Goal: Task Accomplishment & Management: Use online tool/utility

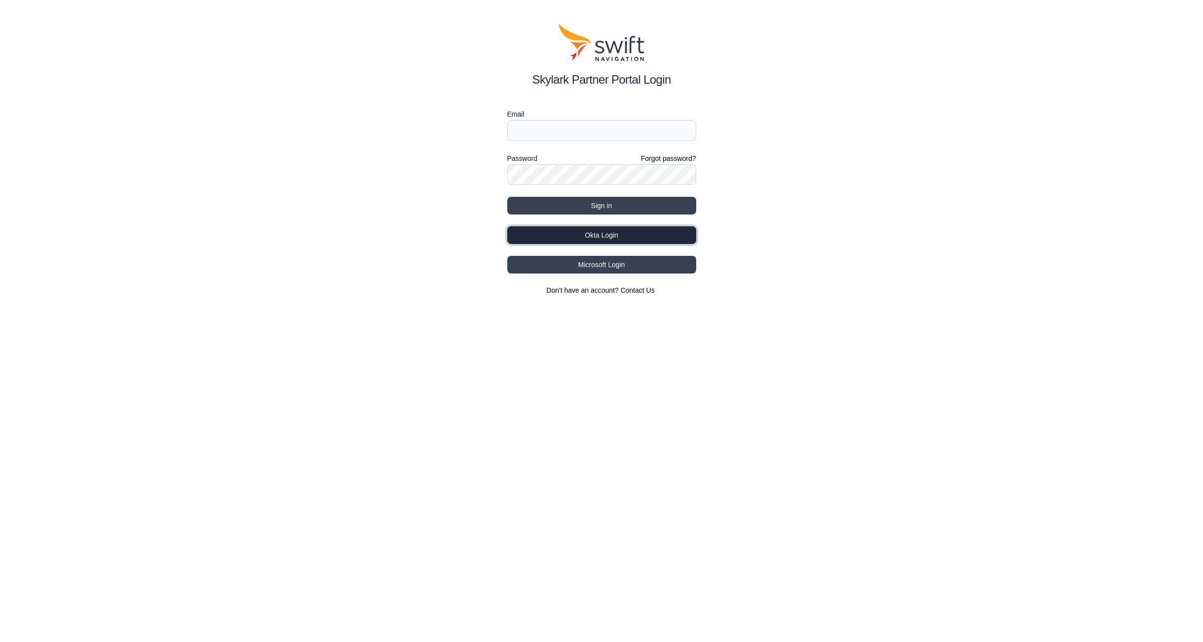
click at [592, 229] on button "Okta Login" at bounding box center [601, 235] width 189 height 18
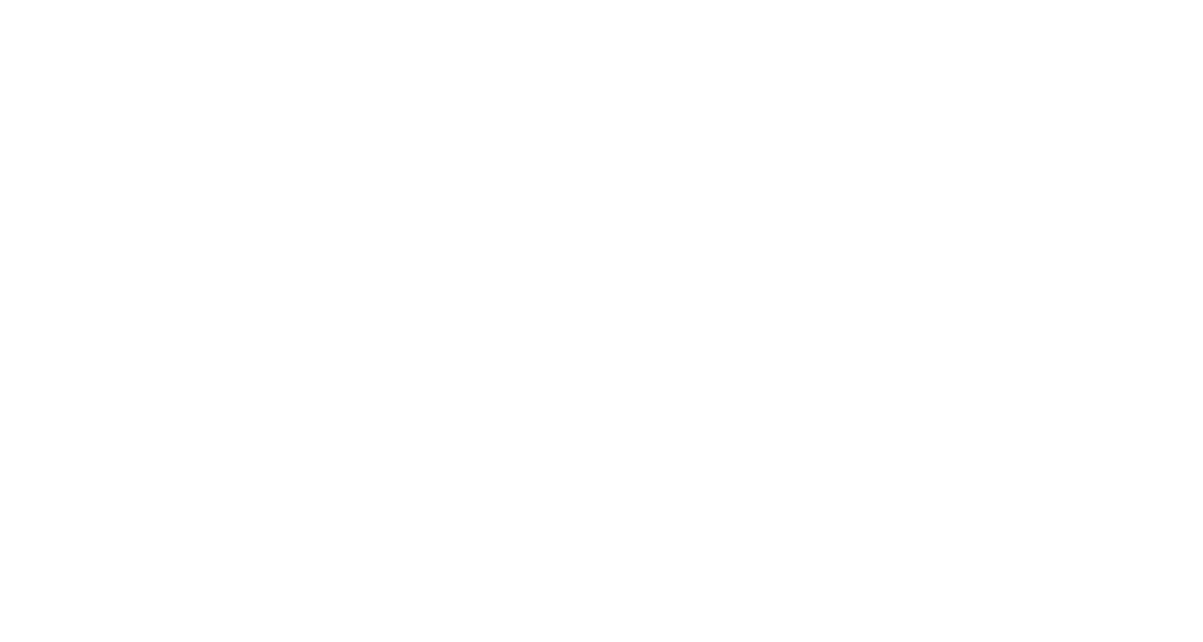
select select
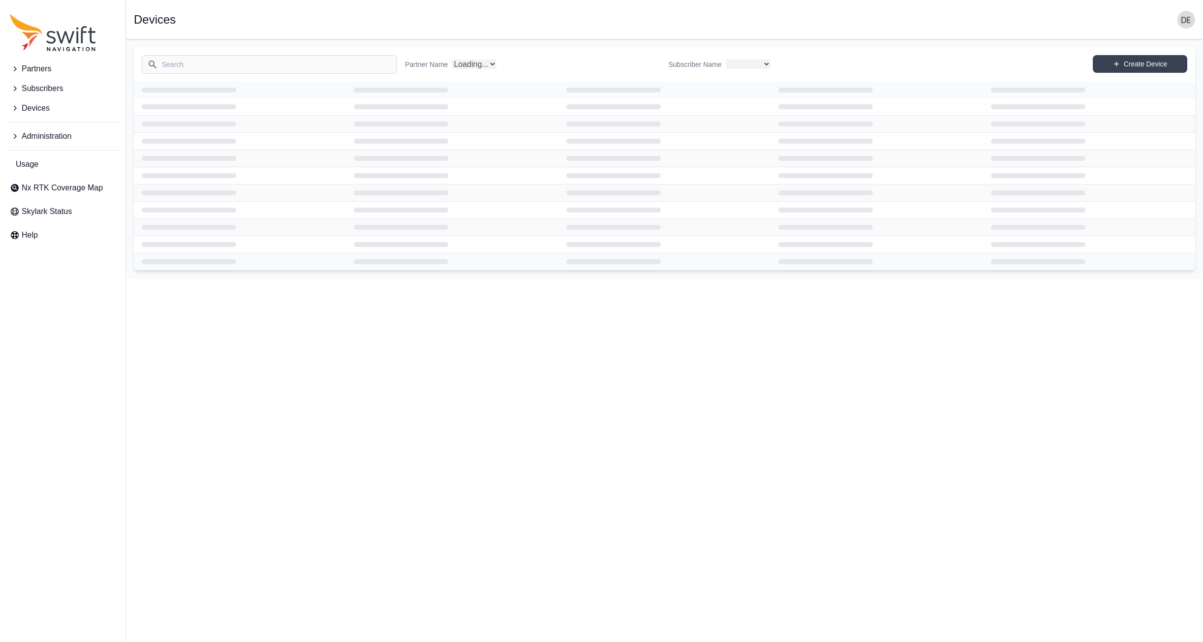
select select "Partner Name"
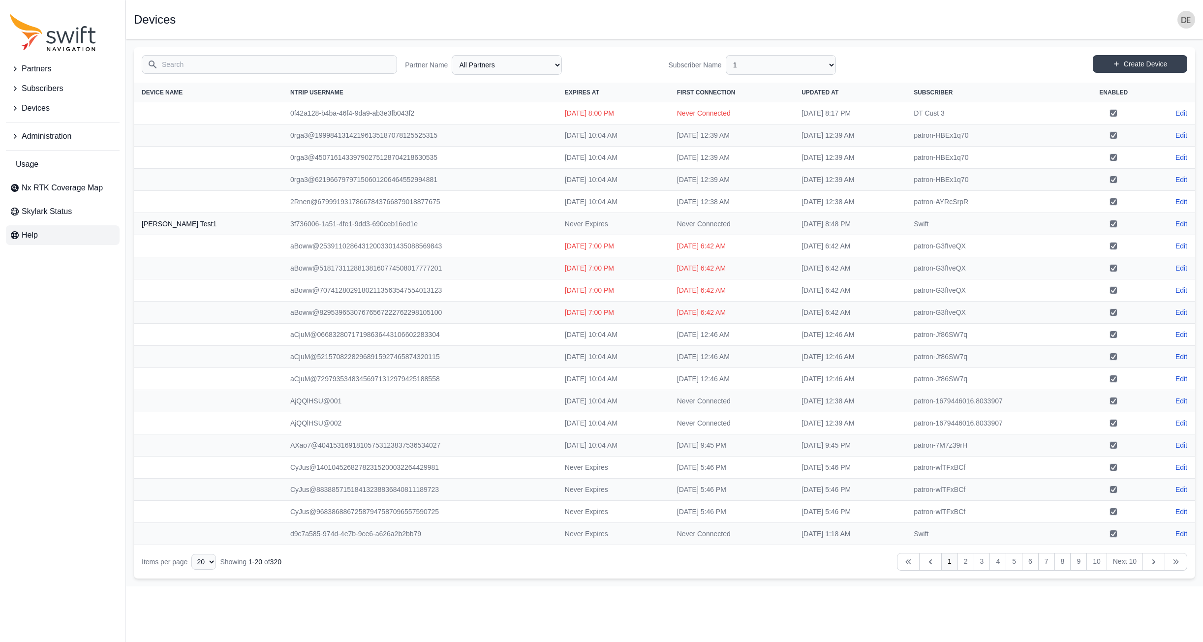
click at [40, 232] on link "Help" at bounding box center [63, 235] width 114 height 20
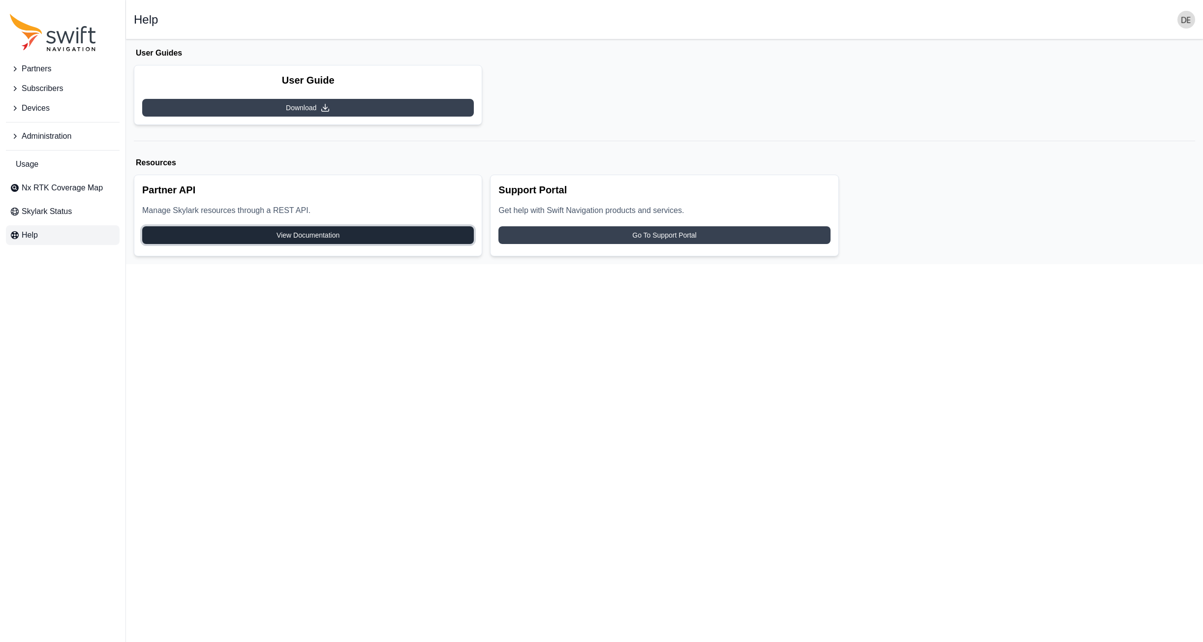
click at [212, 233] on link "View Documentation" at bounding box center [308, 235] width 332 height 18
click at [53, 133] on span "Administration" at bounding box center [47, 136] width 50 height 12
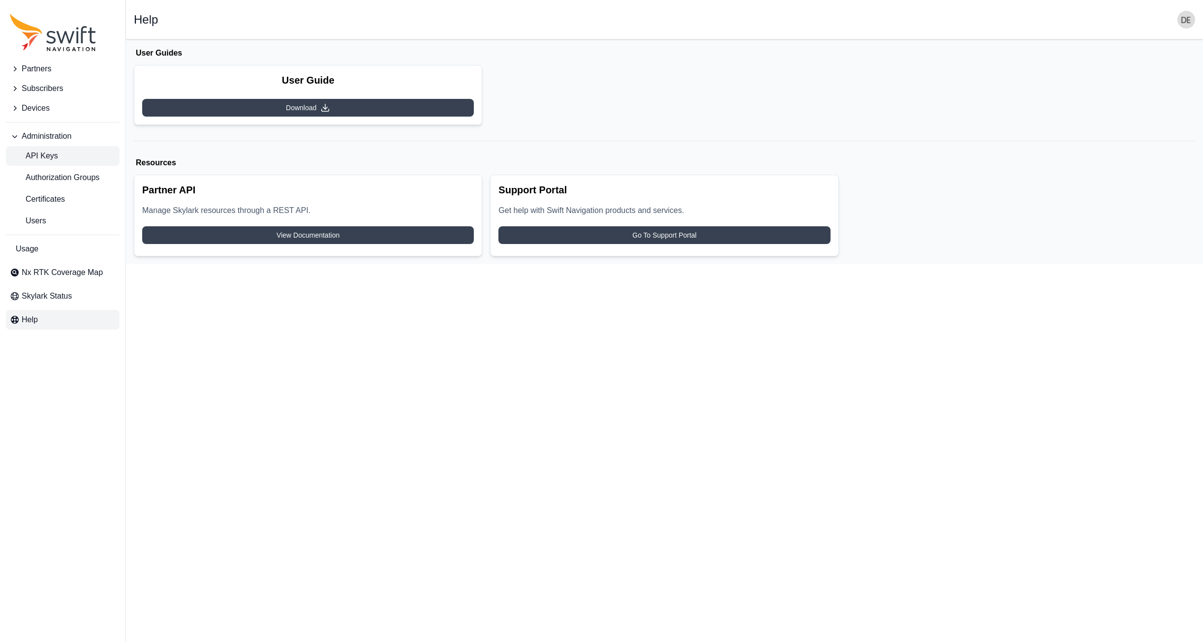
click at [49, 157] on span "API Keys" at bounding box center [34, 156] width 48 height 12
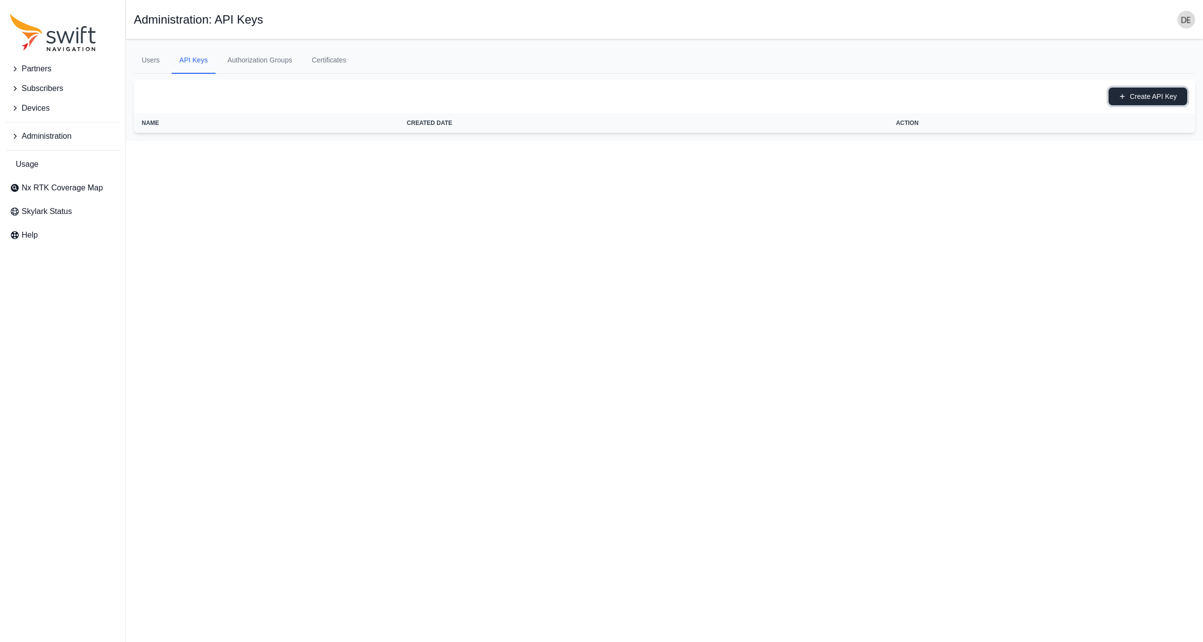
click at [1151, 95] on button "Create API Key" at bounding box center [1147, 97] width 79 height 18
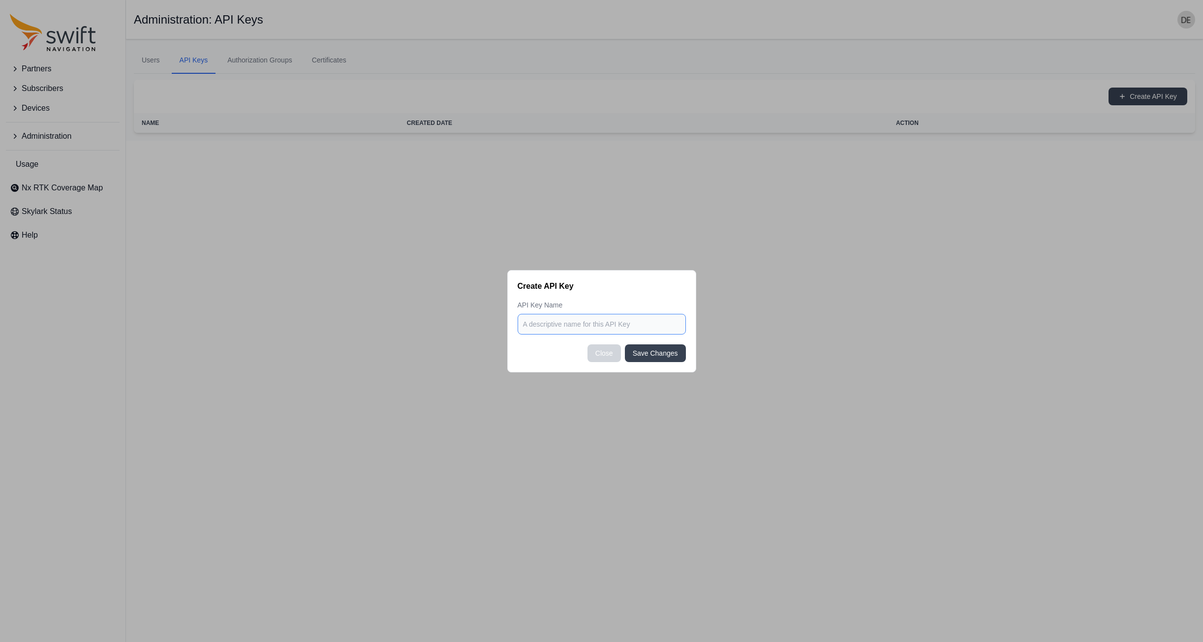
click at [583, 320] on input at bounding box center [602, 324] width 168 height 21
type input "User Portal Dev Coverage"
click at [651, 358] on button "Save Changes" at bounding box center [655, 353] width 61 height 18
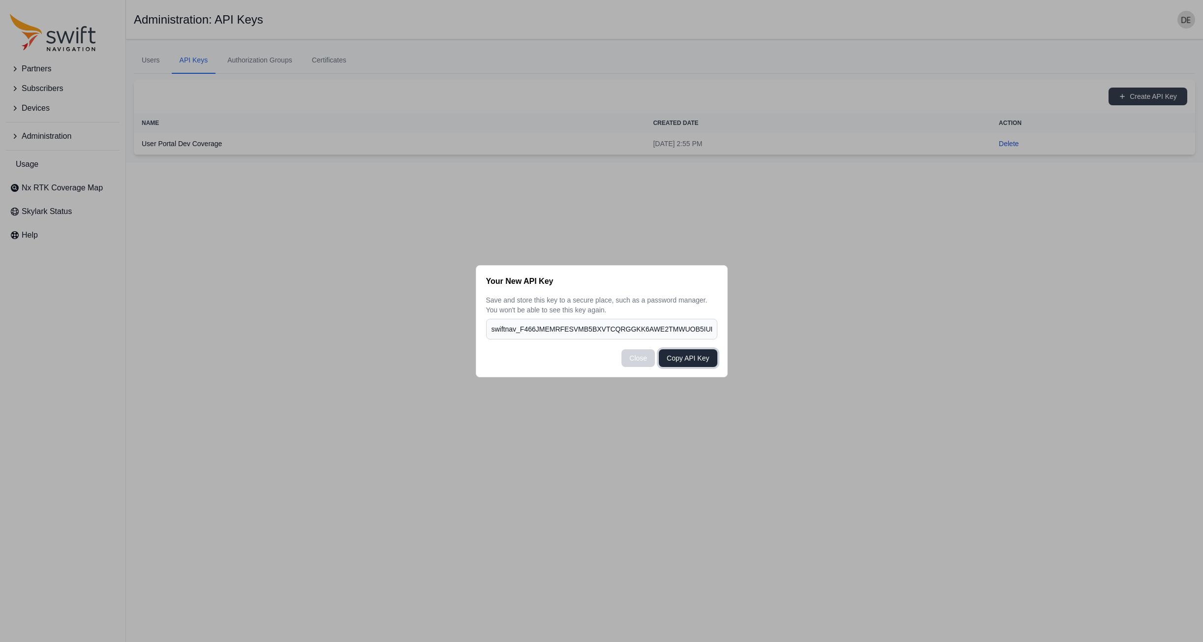
click at [693, 359] on button "Copy API Key" at bounding box center [688, 358] width 58 height 18
